Goal: Transaction & Acquisition: Download file/media

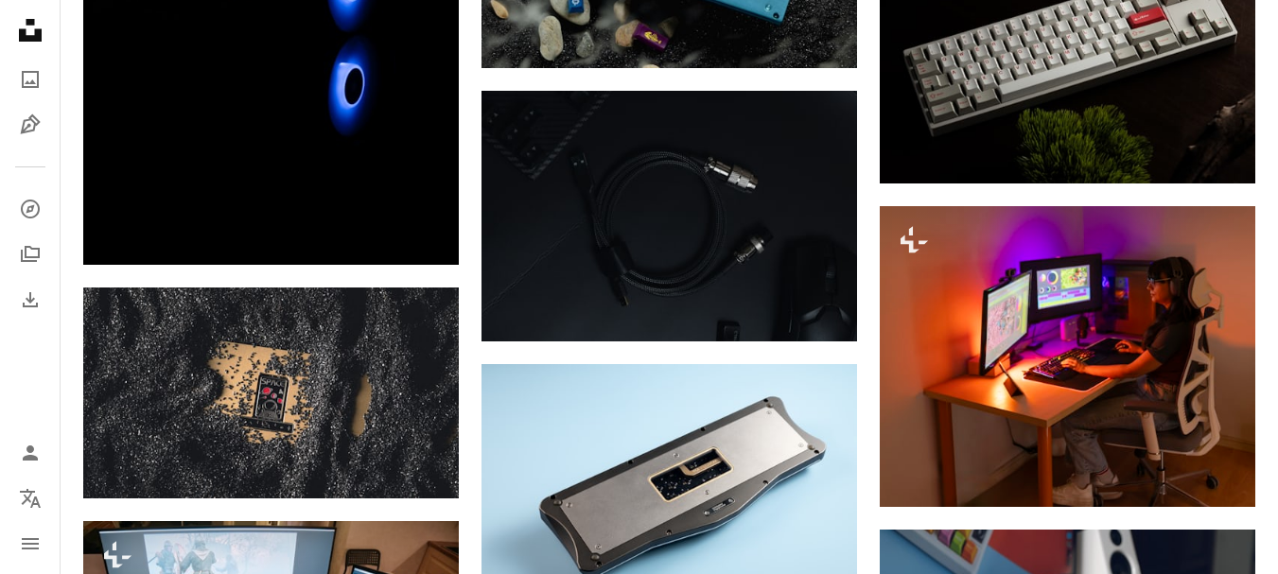
scroll to position [18610, 0]
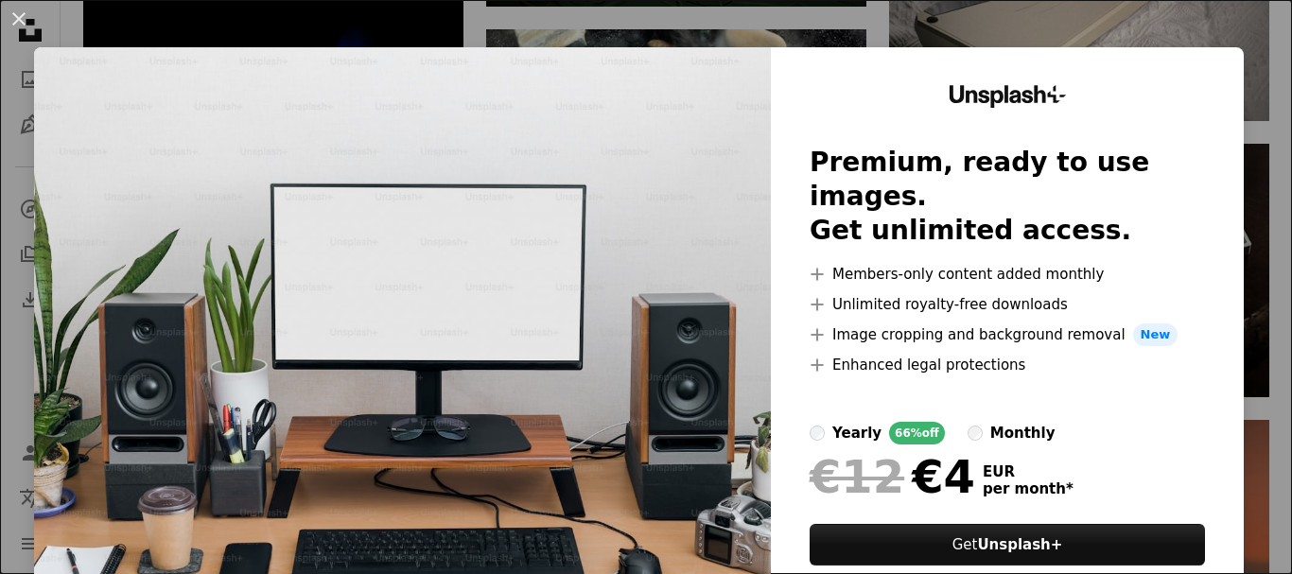
drag, startPoint x: 1215, startPoint y: 13, endPoint x: 460, endPoint y: 96, distance: 759.5
click at [1215, 14] on div "An X shape Unsplash+ Premium, ready to use images. Get unlimited access. A plus…" at bounding box center [646, 287] width 1292 height 574
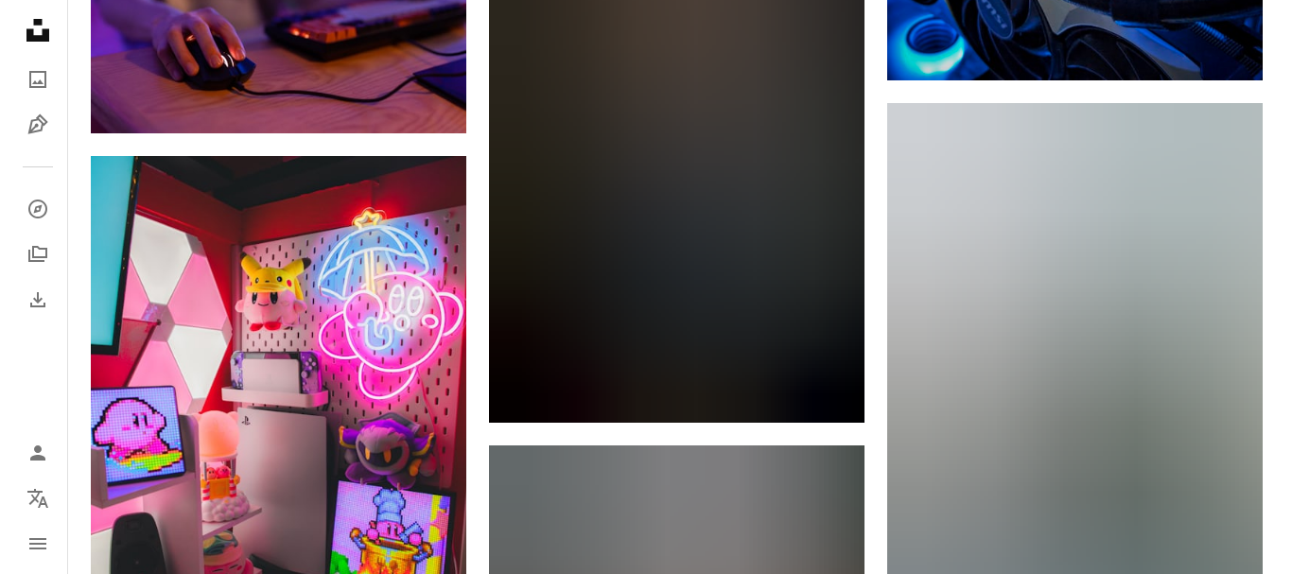
scroll to position [49267, 0]
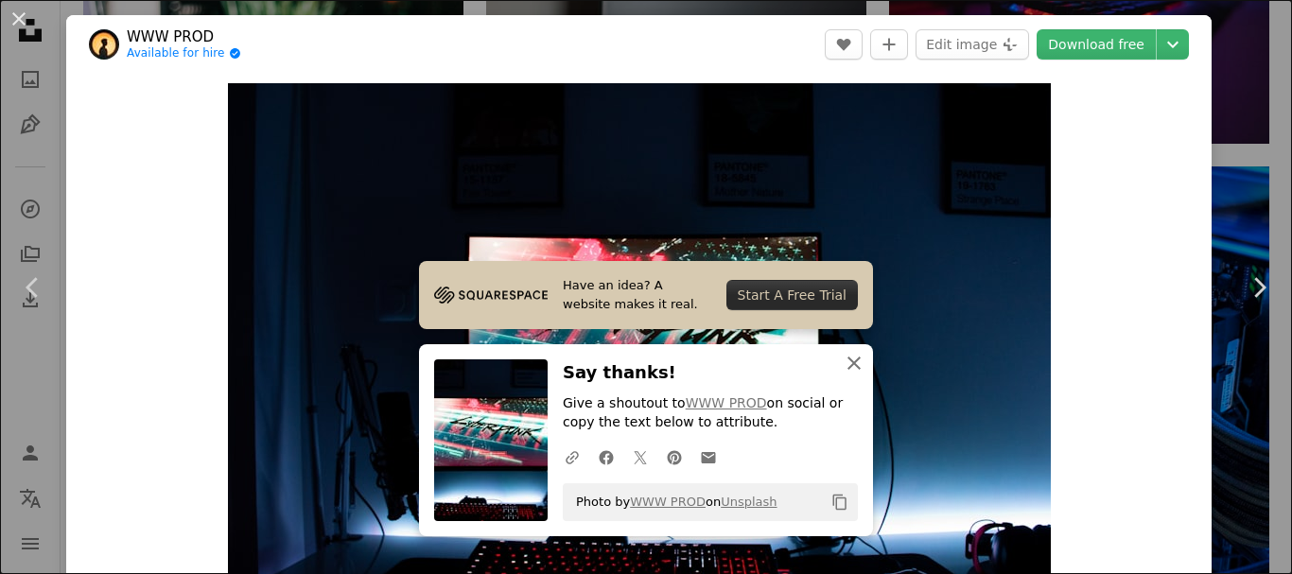
click at [852, 369] on icon "button" at bounding box center [854, 363] width 13 height 13
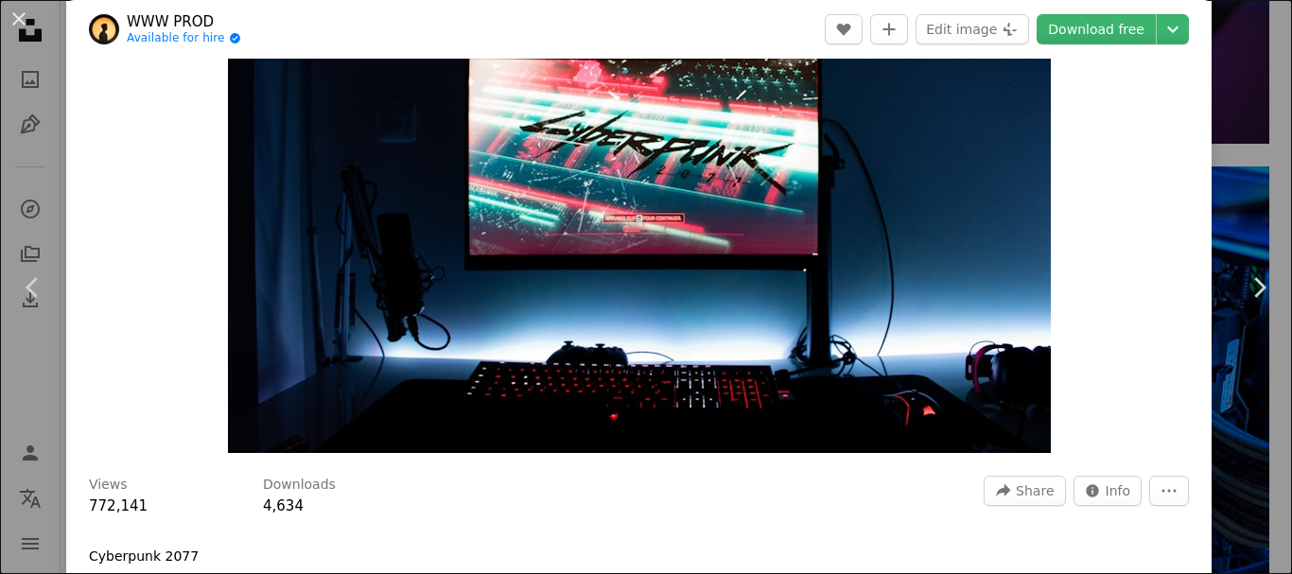
scroll to position [187, 0]
